Goal: Information Seeking & Learning: Learn about a topic

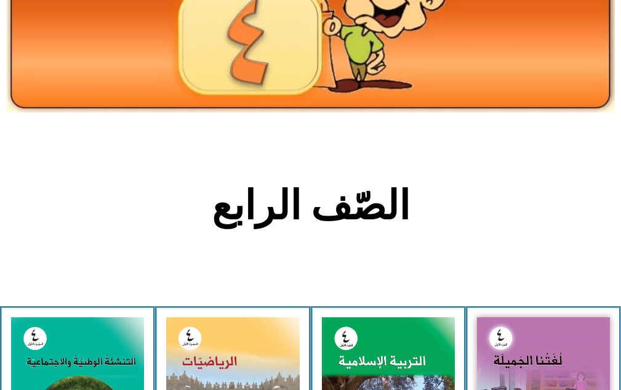
scroll to position [185, 0]
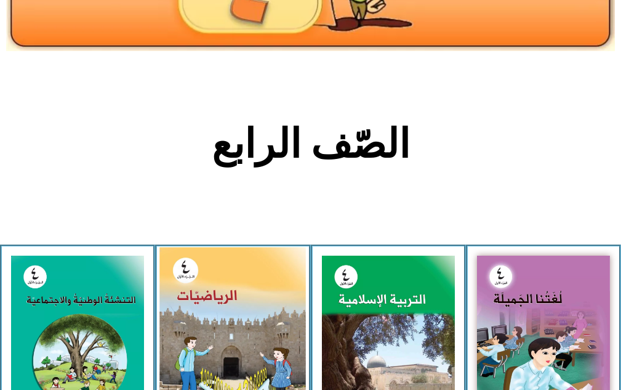
click at [208, 317] on img at bounding box center [232, 338] width 146 height 183
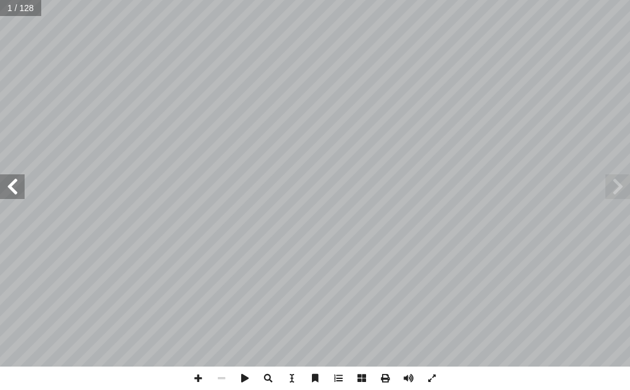
click at [8, 185] on span at bounding box center [12, 186] width 25 height 25
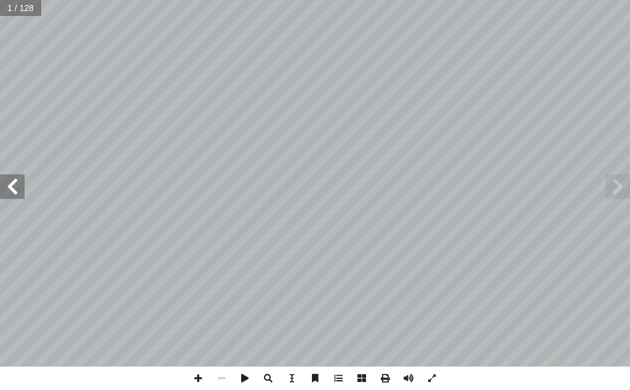
click at [8, 185] on span at bounding box center [12, 186] width 25 height 25
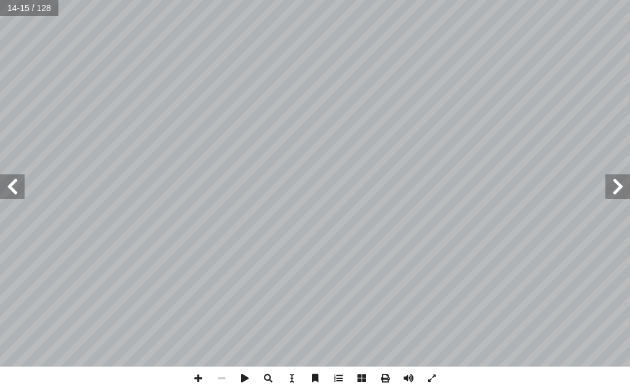
click at [8, 185] on span at bounding box center [12, 186] width 25 height 25
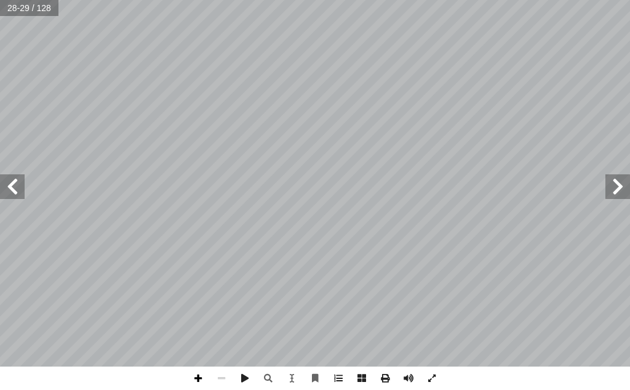
click at [199, 376] on span at bounding box center [197, 377] width 23 height 23
click at [196, 374] on span at bounding box center [197, 377] width 23 height 23
click at [215, 379] on span at bounding box center [221, 377] width 23 height 23
click at [198, 381] on span at bounding box center [197, 377] width 23 height 23
click at [225, 380] on span at bounding box center [221, 377] width 23 height 23
